Goal: Information Seeking & Learning: Check status

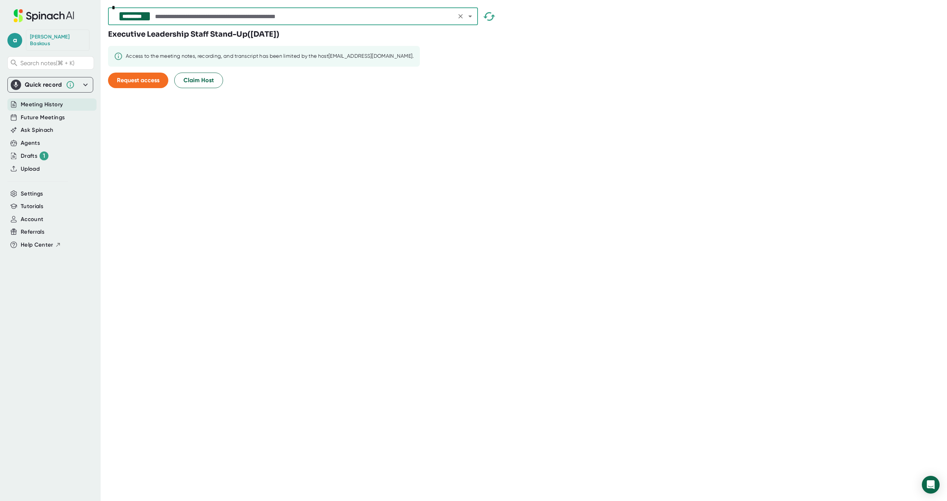
click at [195, 14] on input "text" at bounding box center [304, 16] width 301 height 10
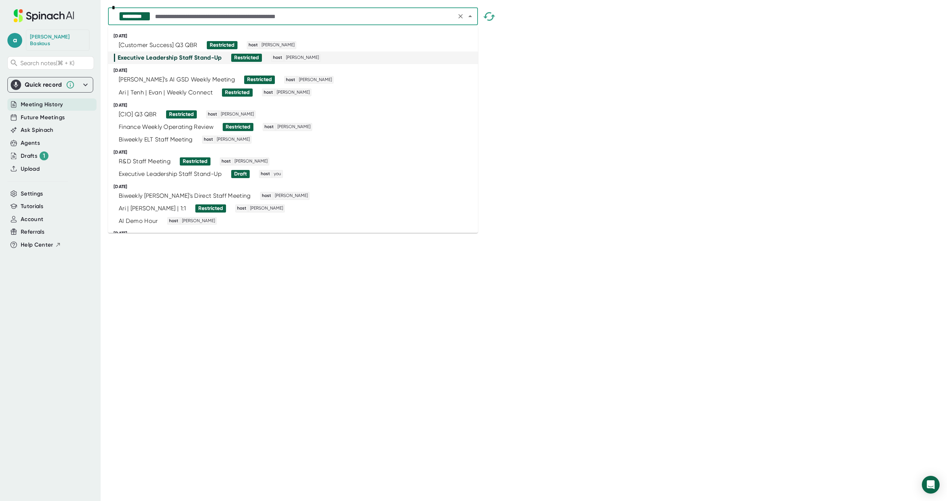
click at [218, 16] on input "text" at bounding box center [304, 16] width 301 height 10
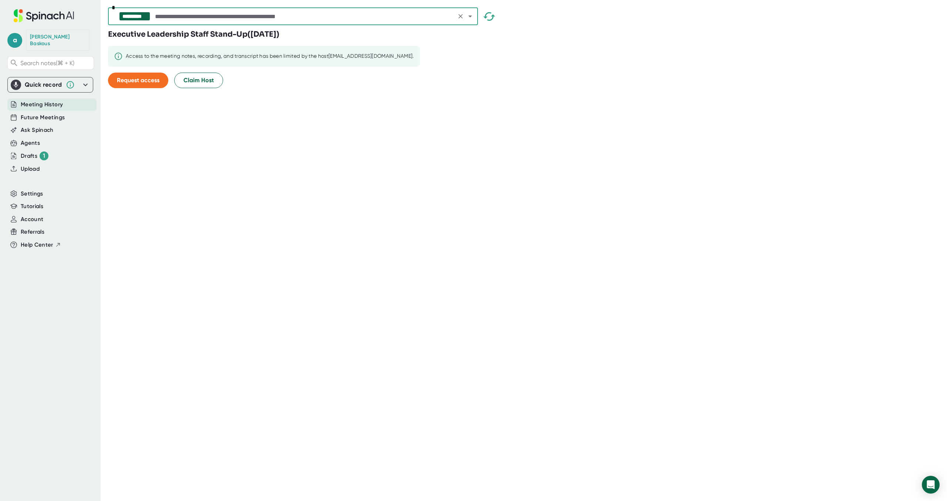
click at [218, 16] on input "text" at bounding box center [304, 16] width 301 height 10
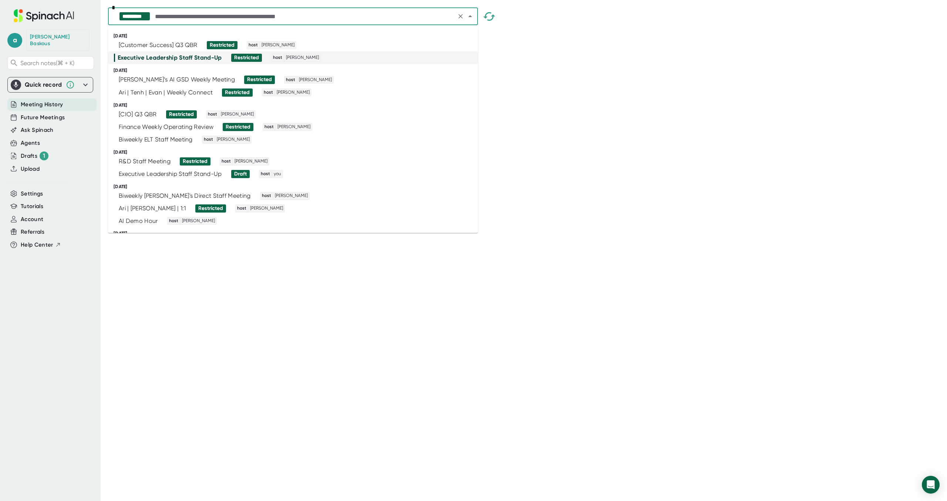
click at [197, 20] on input "text" at bounding box center [304, 16] width 301 height 10
click at [187, 45] on div "[Customer Success] Q3 QBR" at bounding box center [158, 44] width 79 height 7
